Goal: Check status

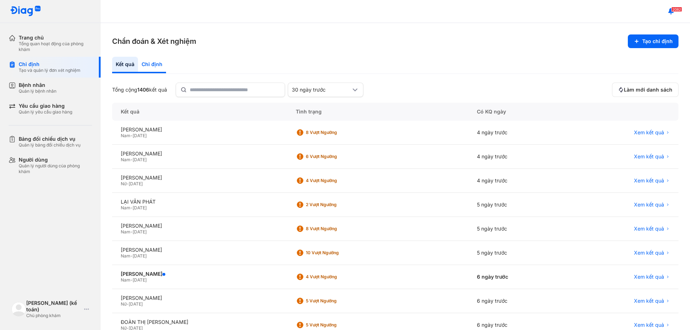
click at [154, 67] on div "Chỉ định" at bounding box center [152, 65] width 28 height 17
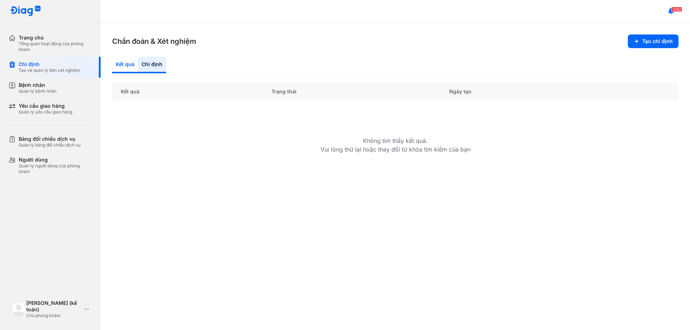
click at [123, 68] on div "Kết quả" at bounding box center [125, 65] width 26 height 17
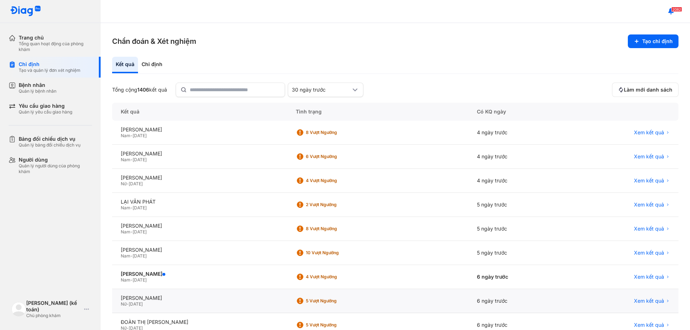
click at [240, 304] on div "Nữ - 23/05/1992" at bounding box center [200, 304] width 158 height 6
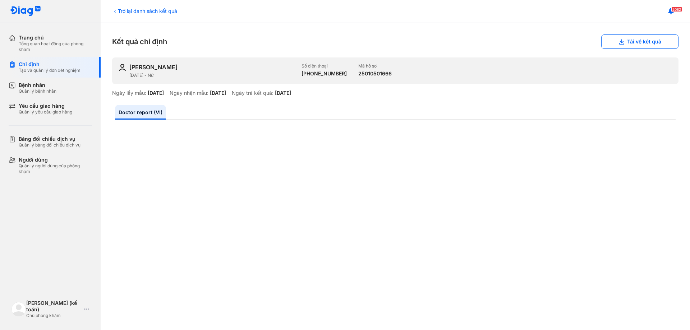
click at [167, 9] on div "Trở lại danh sách kết quả" at bounding box center [144, 11] width 65 height 8
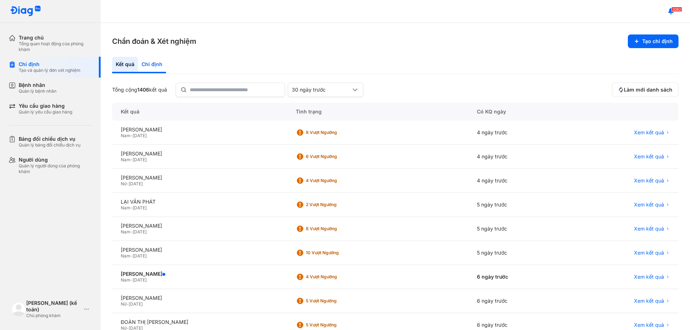
click at [155, 69] on div "Chỉ định" at bounding box center [152, 65] width 28 height 17
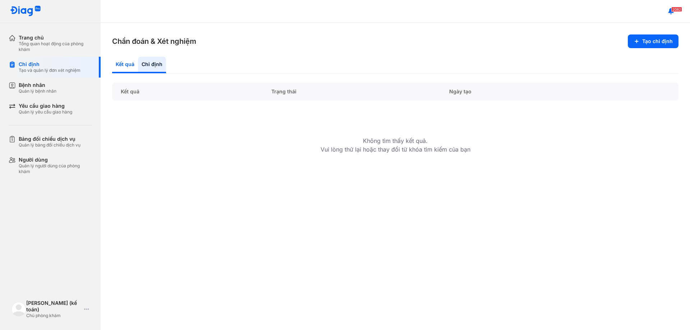
click at [134, 66] on div "Kết quả" at bounding box center [125, 65] width 26 height 17
